Goal: Task Accomplishment & Management: Manage account settings

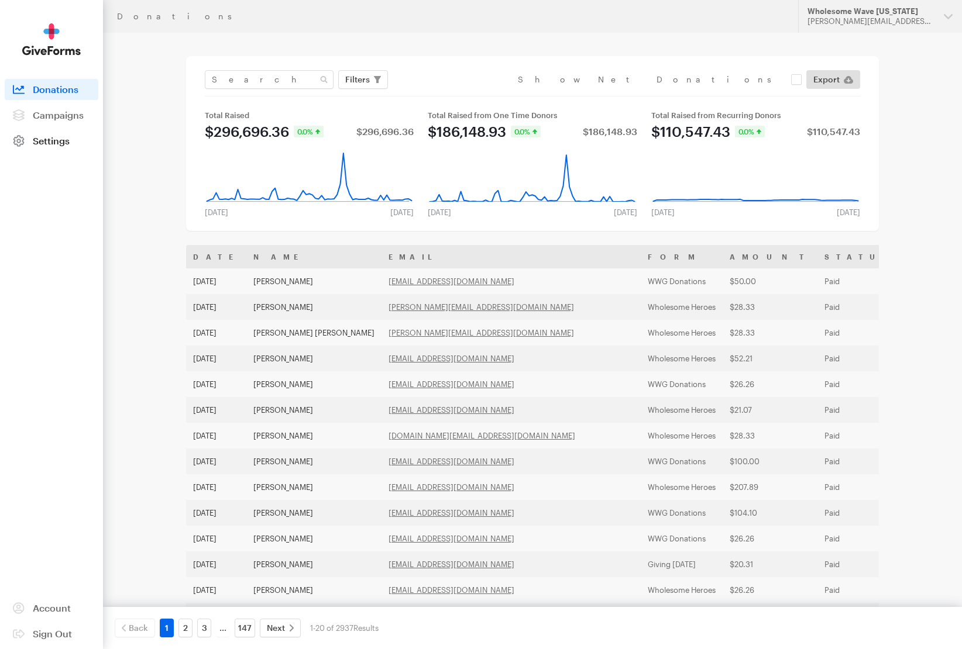
click at [47, 143] on span "Settings" at bounding box center [51, 140] width 37 height 11
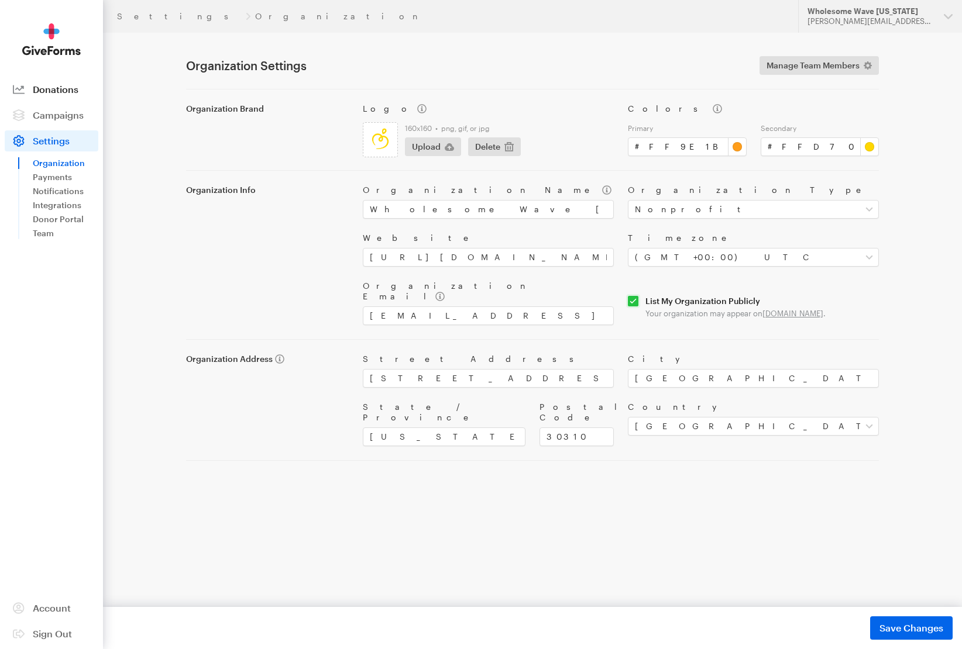
click at [56, 98] on link "Donations" at bounding box center [52, 89] width 94 height 21
